Goal: Navigation & Orientation: Understand site structure

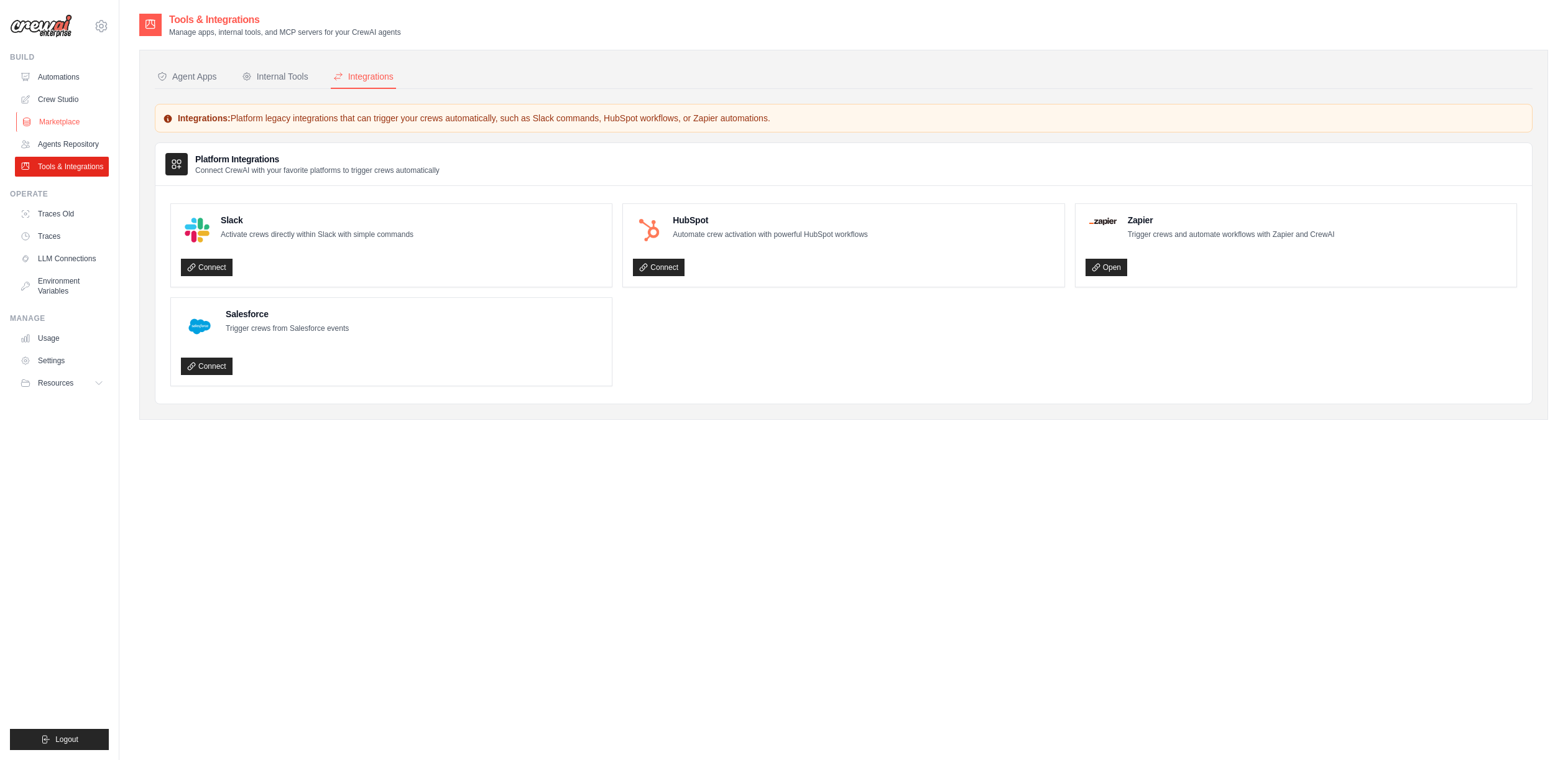
click at [60, 131] on link "Marketplace" at bounding box center [63, 121] width 94 height 20
click at [69, 144] on link "Agents Repository" at bounding box center [63, 144] width 94 height 20
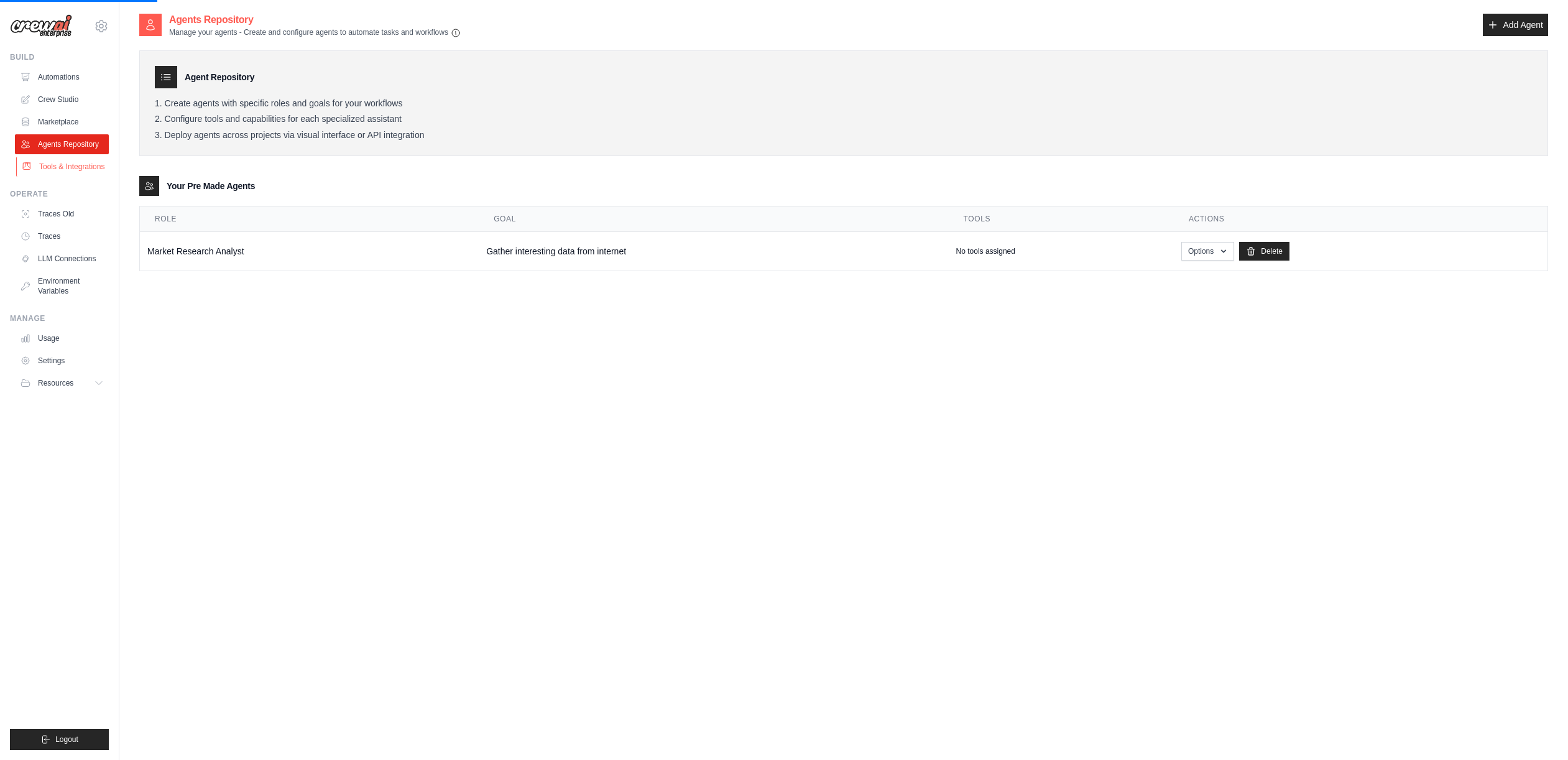
click at [72, 168] on link "Tools & Integrations" at bounding box center [63, 166] width 94 height 20
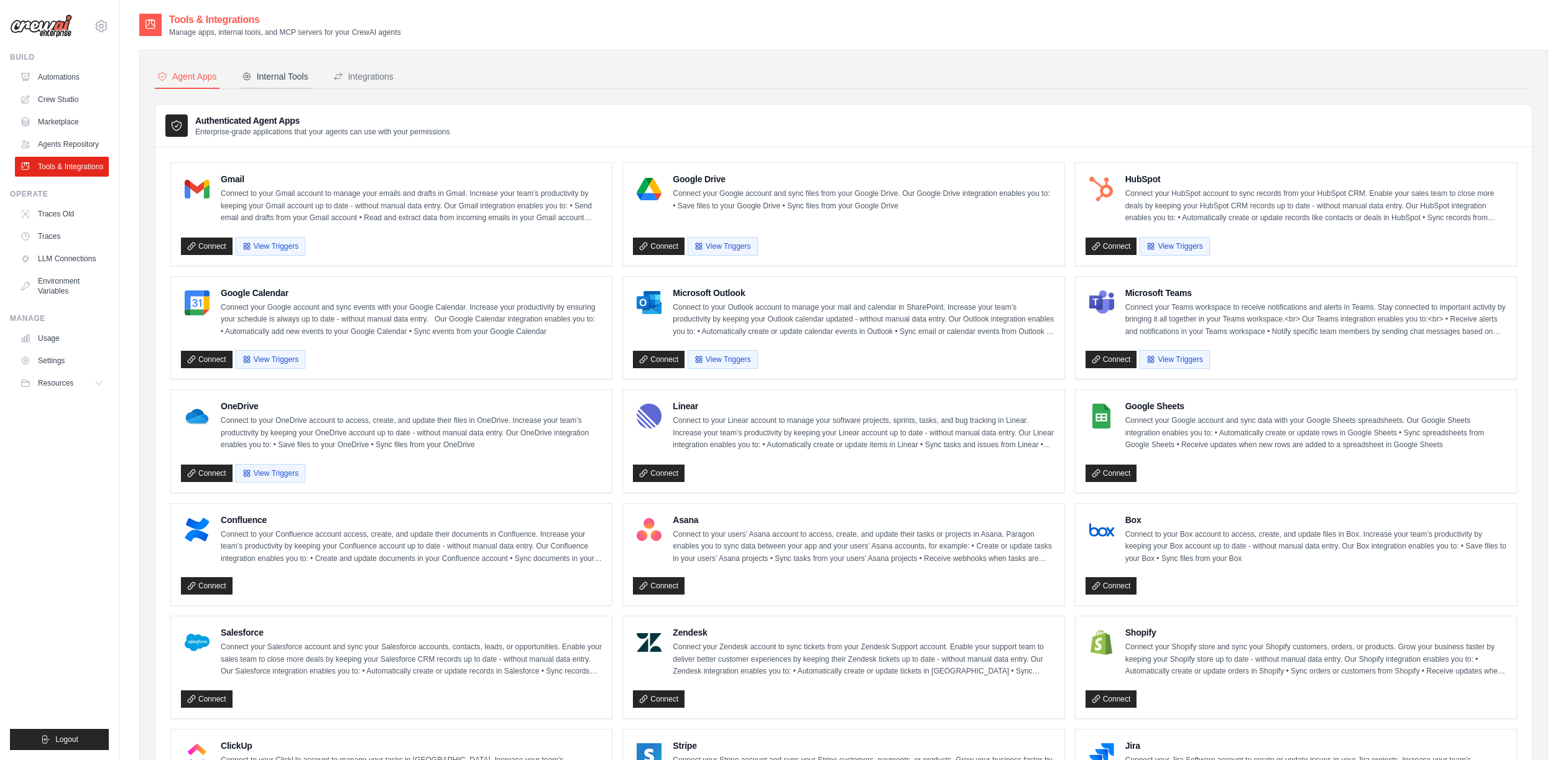
click at [282, 74] on div "Internal Tools" at bounding box center [275, 76] width 67 height 12
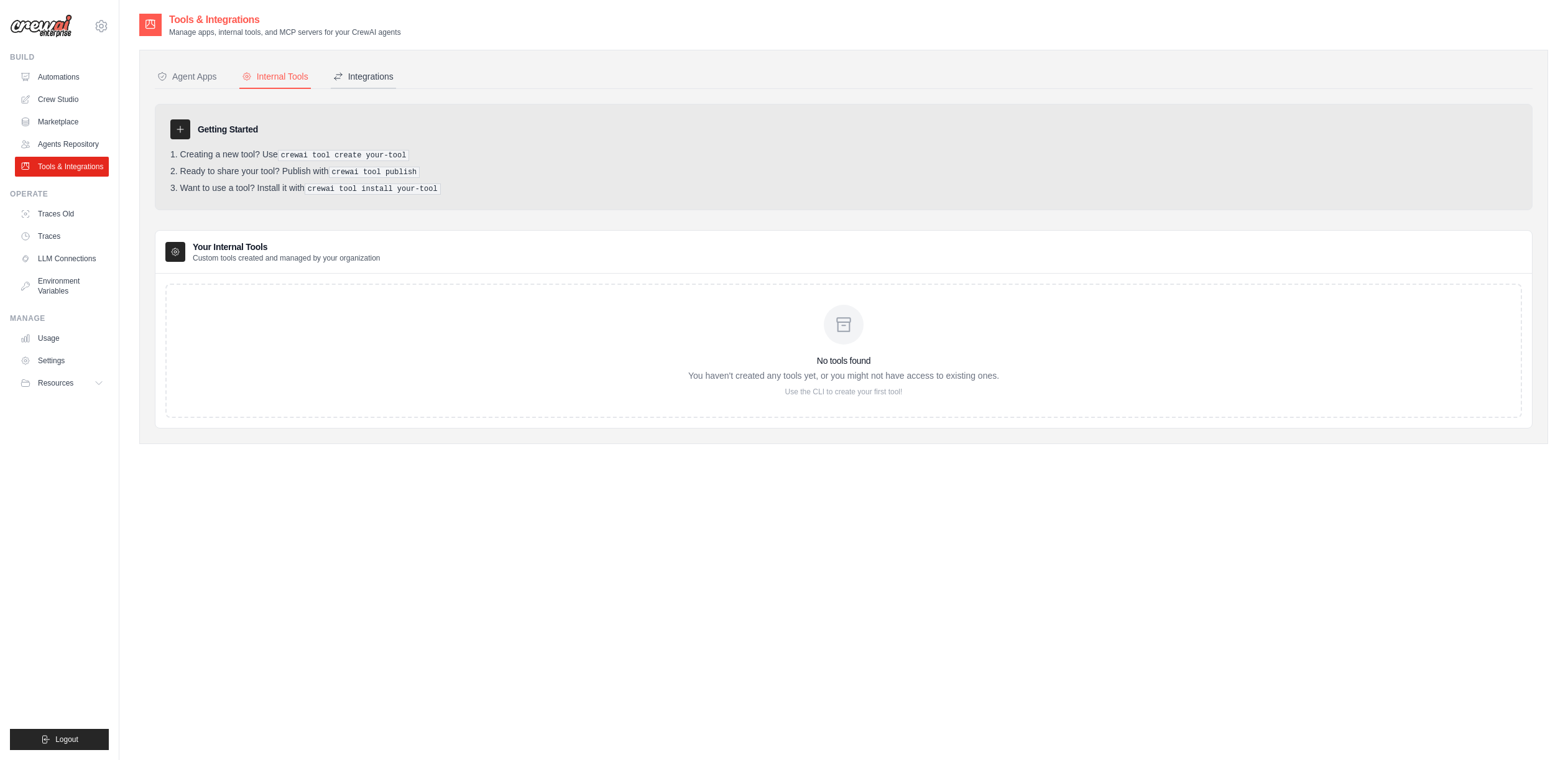
click at [383, 76] on div "Integrations" at bounding box center [364, 76] width 60 height 12
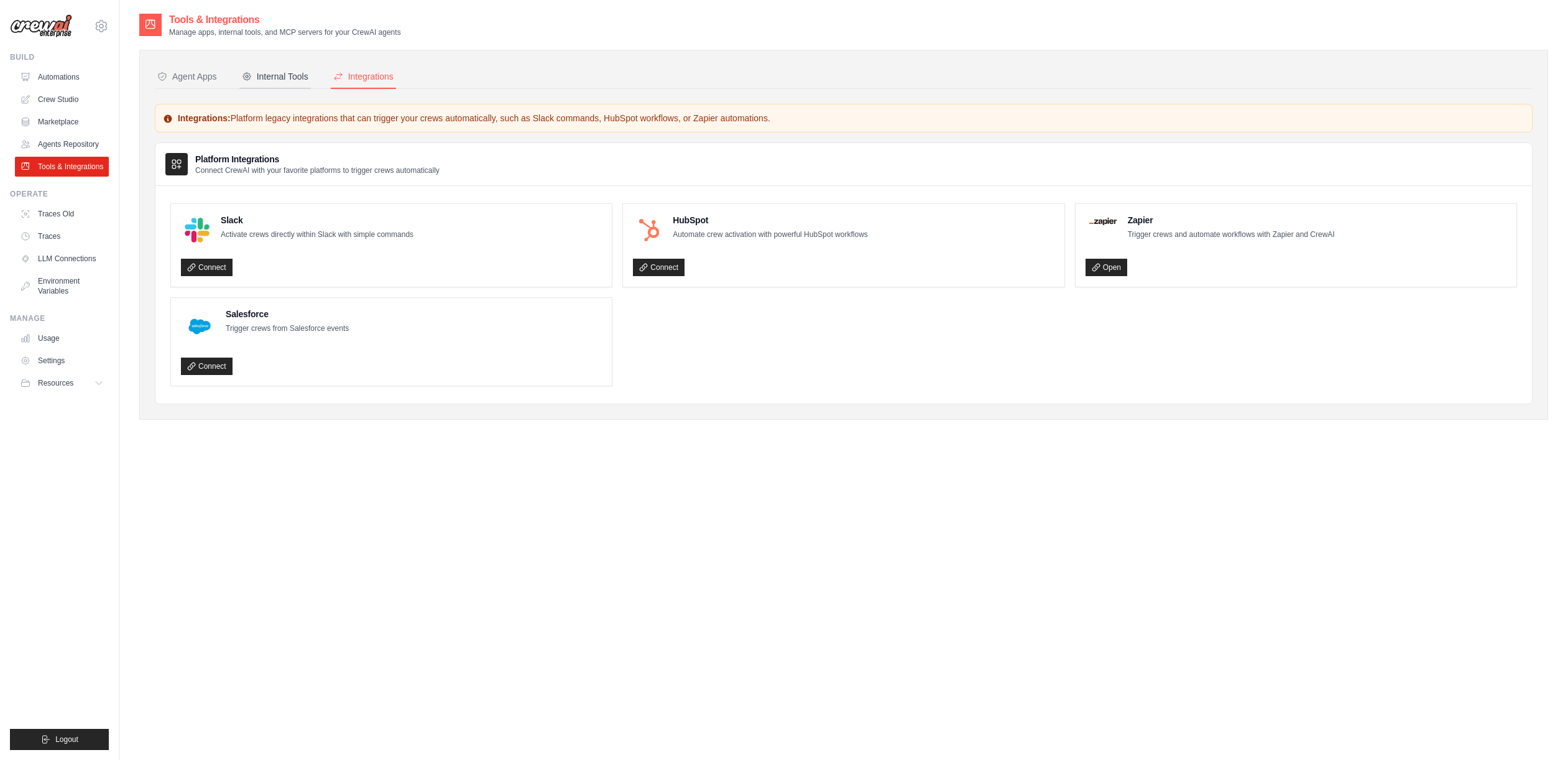
click at [263, 74] on div "Internal Tools" at bounding box center [275, 76] width 67 height 12
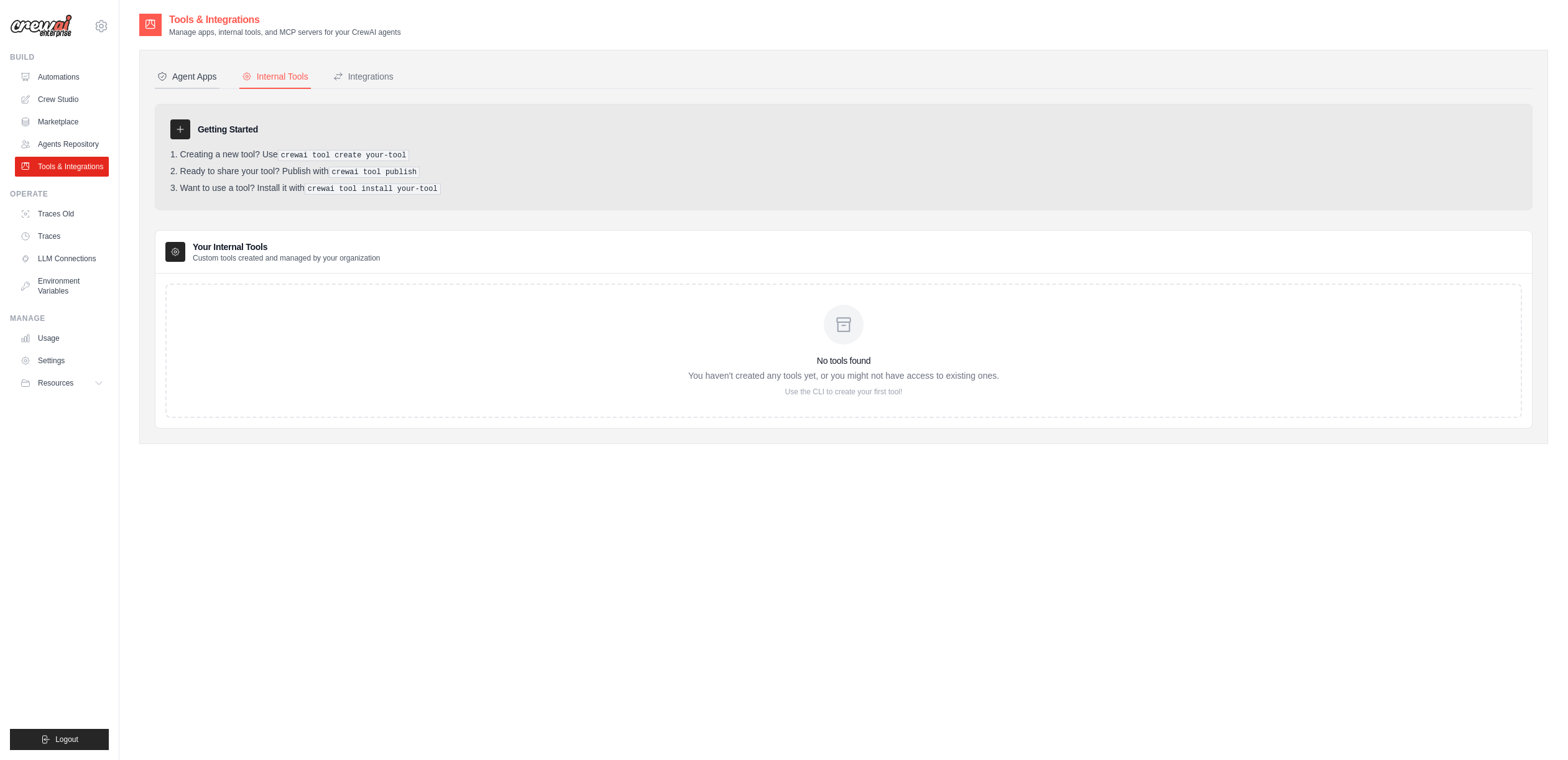
click at [197, 76] on div "Agent Apps" at bounding box center [187, 76] width 59 height 12
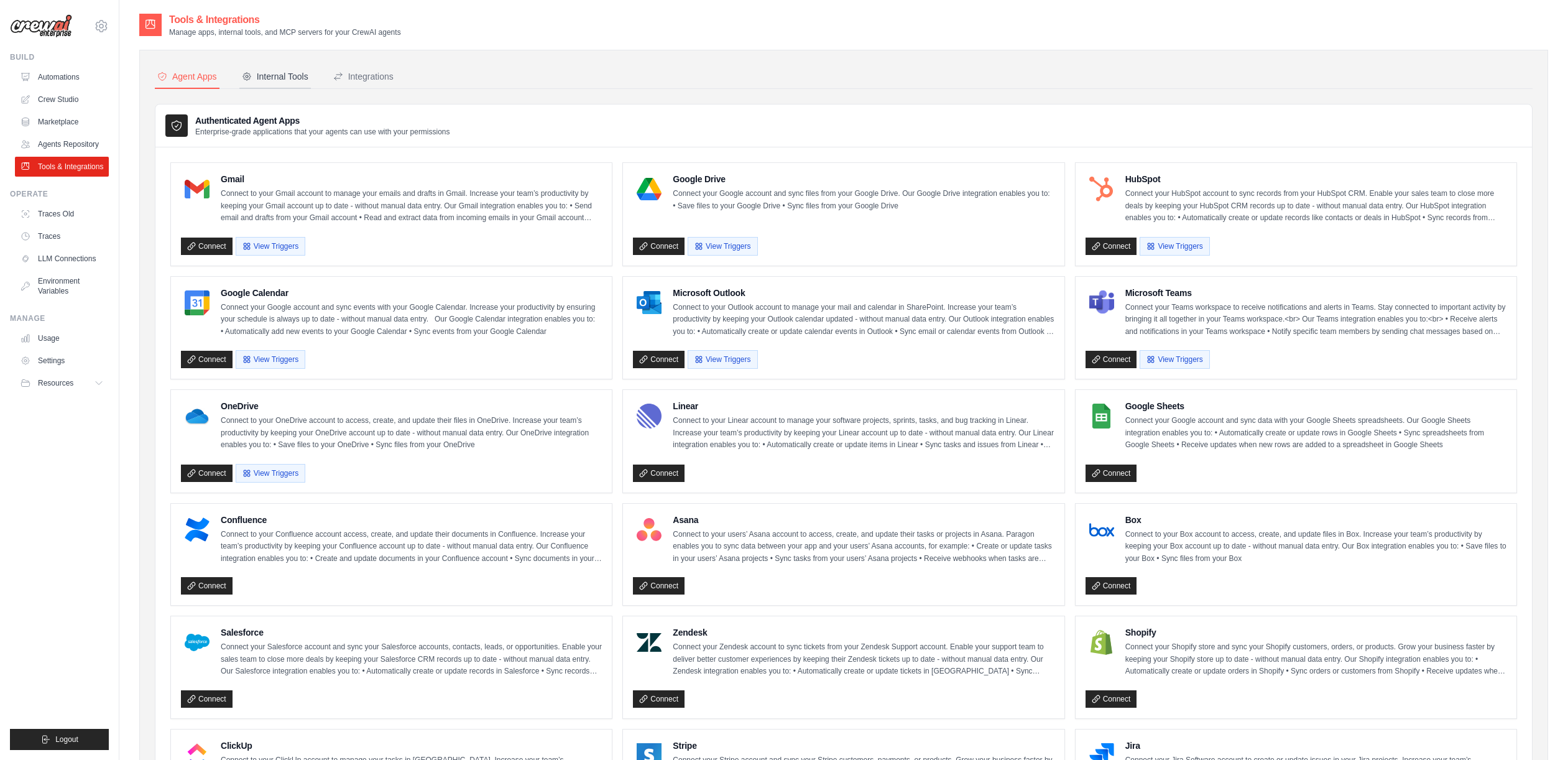
click at [266, 72] on div "Internal Tools" at bounding box center [275, 76] width 67 height 12
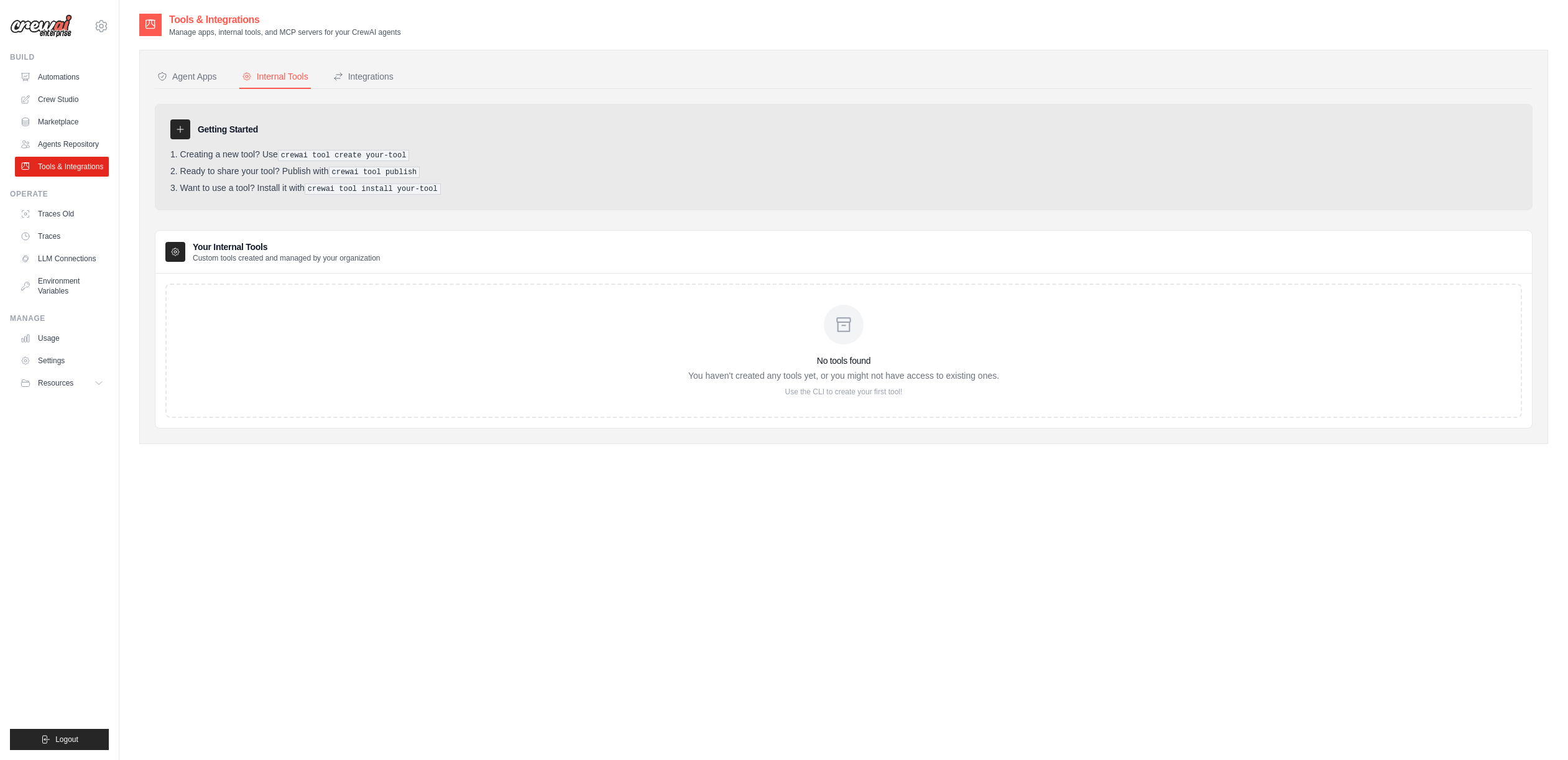
click at [379, 136] on div "Getting Started" at bounding box center [843, 129] width 1347 height 20
drag, startPoint x: 198, startPoint y: 86, endPoint x: 187, endPoint y: 78, distance: 13.6
click at [192, 84] on div "Agent Apps Internal Tools Integrations Authenticated Agent Apps Enterprise-grad…" at bounding box center [843, 247] width 1378 height 363
click at [187, 78] on div "Agent Apps" at bounding box center [187, 76] width 59 height 12
click at [187, 78] on div "Agent Apps" at bounding box center [187, 76] width 59 height 12
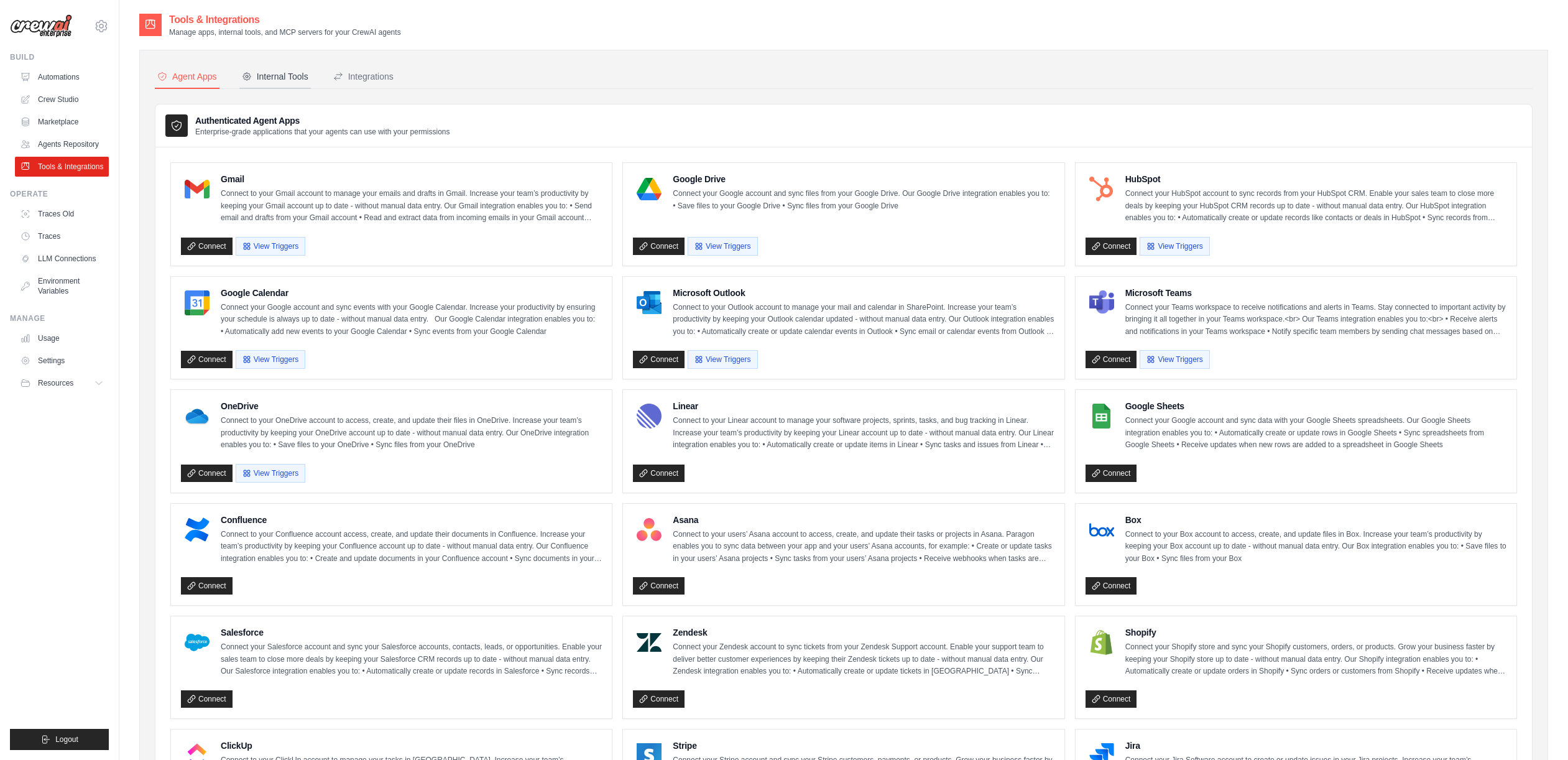
click at [253, 72] on div "Internal Tools" at bounding box center [275, 76] width 67 height 12
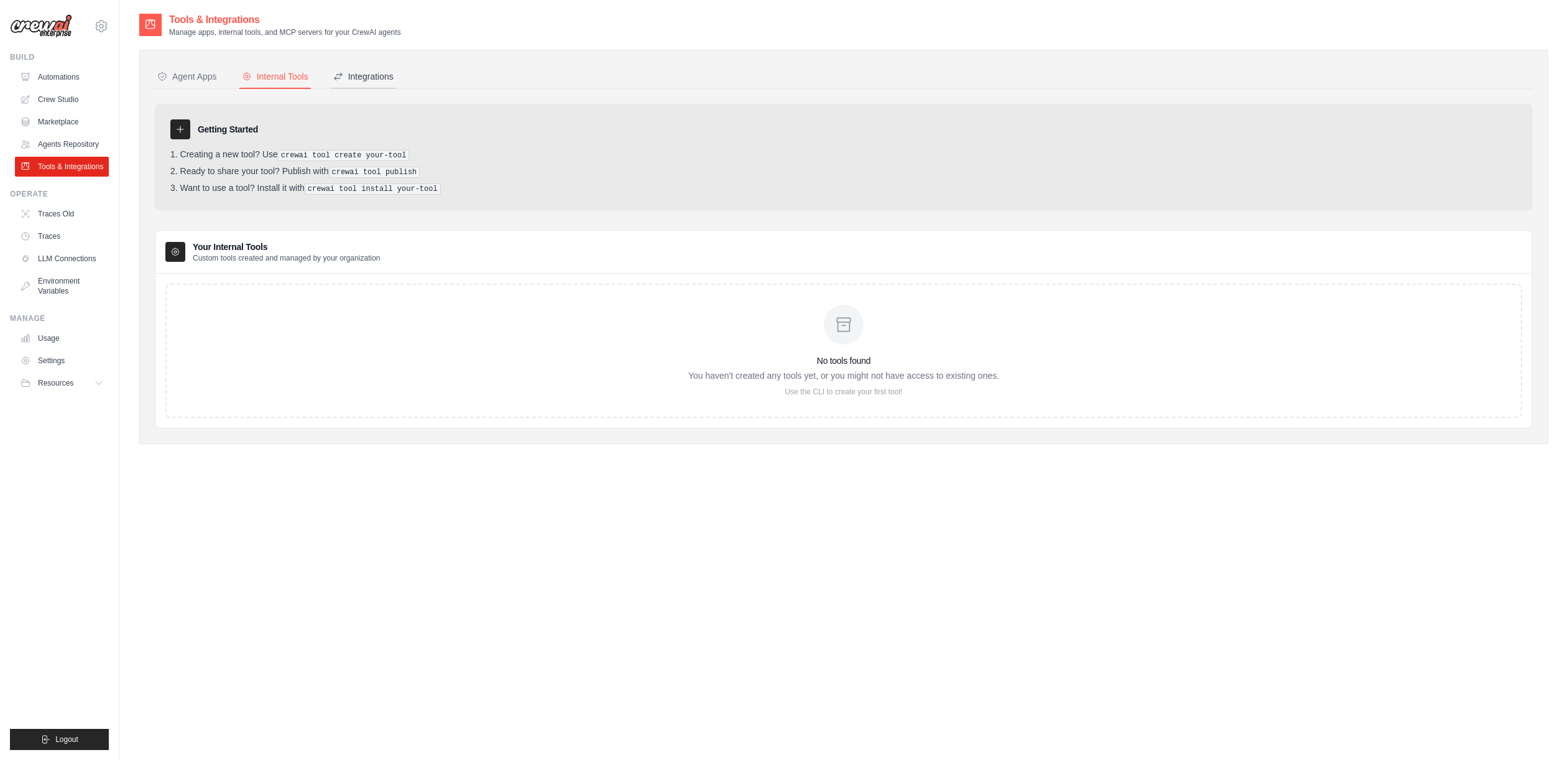
click at [348, 74] on div "Integrations" at bounding box center [364, 76] width 60 height 12
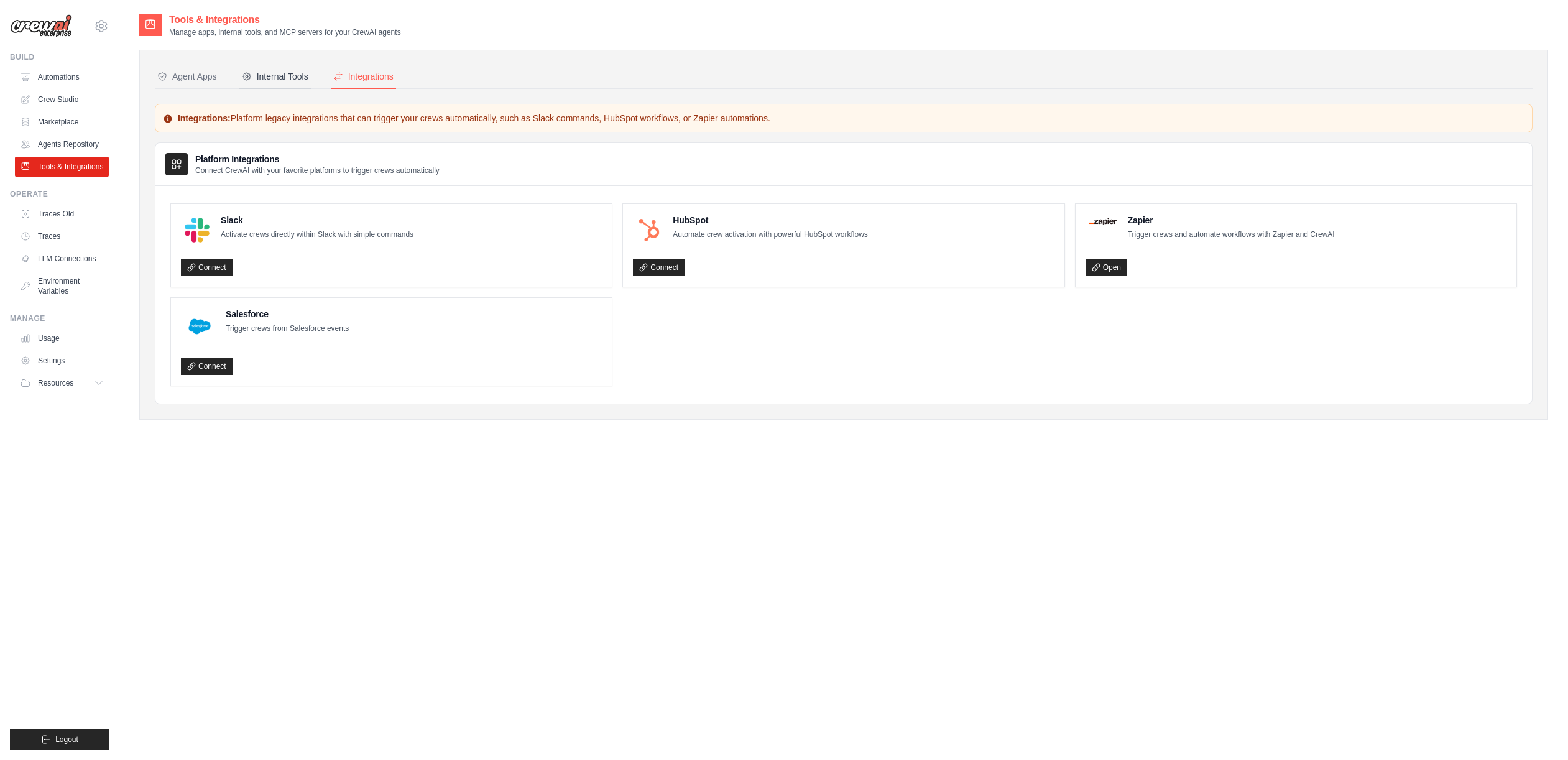
click at [275, 80] on div "Internal Tools" at bounding box center [275, 76] width 67 height 12
